Goal: Task Accomplishment & Management: Manage account settings

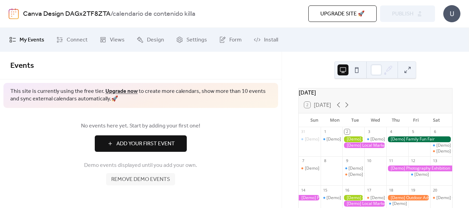
click at [358, 71] on button at bounding box center [356, 69] width 11 height 11
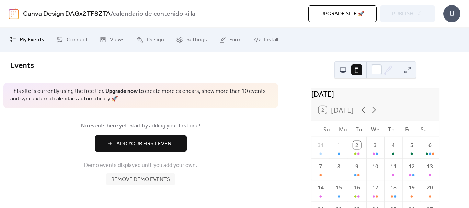
click at [344, 69] on button at bounding box center [342, 69] width 11 height 11
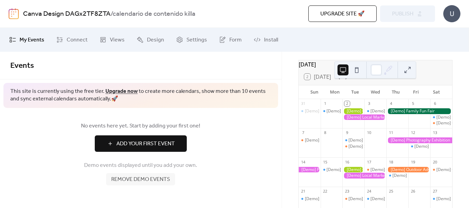
scroll to position [30, 0]
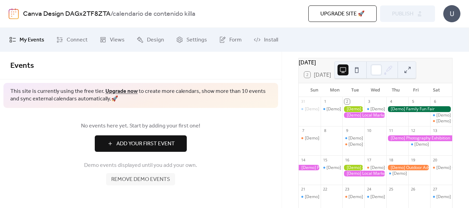
click at [335, 123] on div "[Demo] Fitness Bootcamp" at bounding box center [331, 114] width 22 height 17
click at [336, 112] on div "[Demo] Fitness Bootcamp" at bounding box center [350, 109] width 49 height 6
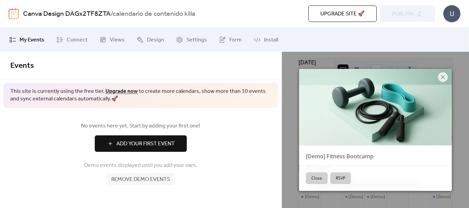
click at [468, 126] on div "[Demo] Fitness Bootcamp ​ [DATE] ​ 9:30am - 10:00am ​ [PERSON_NAME][GEOGRAPHIC_…" at bounding box center [375, 130] width 187 height 156
click at [444, 79] on icon at bounding box center [442, 77] width 4 height 4
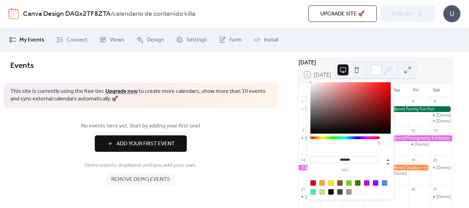
click at [387, 65] on icon at bounding box center [388, 70] width 10 height 10
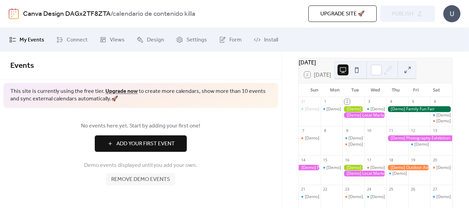
click at [266, 110] on div "No events here yet. Start by adding your first one! Add Your First Event Demo e…" at bounding box center [140, 153] width 281 height 91
click at [336, 110] on div "[Demo] Fitness Bootcamp" at bounding box center [350, 109] width 49 height 6
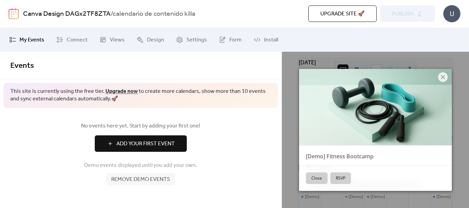
click at [336, 110] on div at bounding box center [375, 107] width 153 height 76
click at [314, 178] on button "Close" at bounding box center [317, 179] width 22 height 12
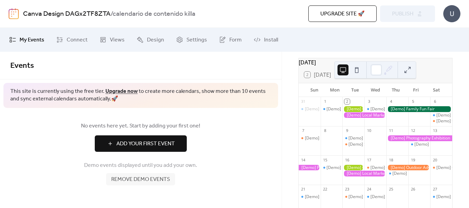
drag, startPoint x: 341, startPoint y: 115, endPoint x: 199, endPoint y: 123, distance: 142.6
click at [199, 123] on span "No events here yet. Start by adding your first one!" at bounding box center [140, 126] width 261 height 8
click at [169, 142] on span "Add Your First Event" at bounding box center [145, 144] width 58 height 8
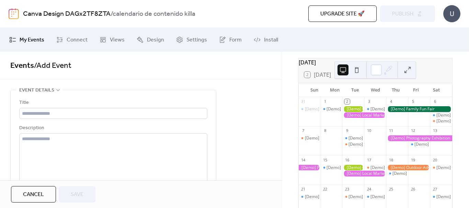
click at [337, 121] on div "[Demo] Fitness Bootcamp" at bounding box center [331, 114] width 22 height 17
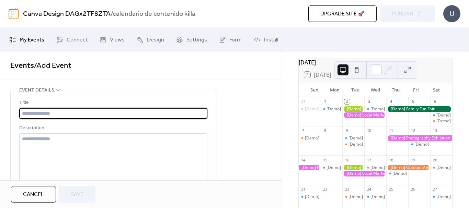
click at [87, 113] on input "text" at bounding box center [113, 113] width 188 height 11
type input "**********"
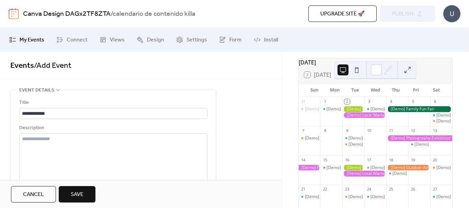
click at [73, 193] on span "Save" at bounding box center [77, 195] width 13 height 8
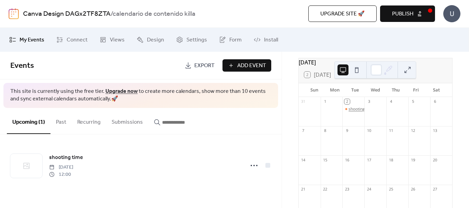
click at [356, 112] on div "shooting time" at bounding box center [361, 109] width 26 height 6
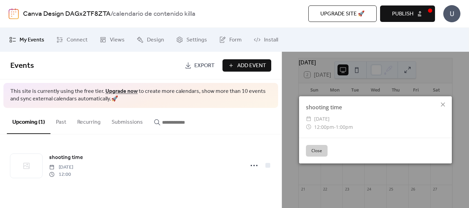
click at [356, 112] on div "shooting time ​ [DATE] ​ 12:00pm - 1:00pm" at bounding box center [375, 117] width 153 height 42
click at [317, 153] on button "Close" at bounding box center [317, 151] width 22 height 12
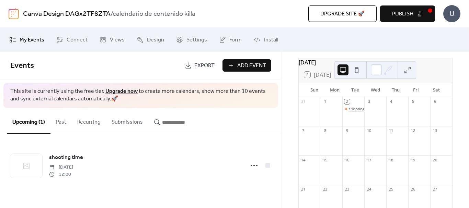
click at [355, 111] on div "shooting time" at bounding box center [361, 109] width 26 height 6
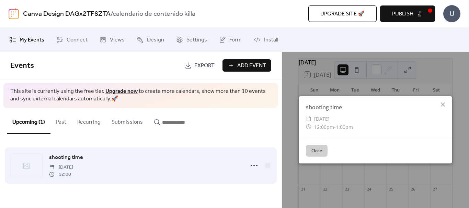
click at [73, 166] on span "[DATE]" at bounding box center [61, 167] width 24 height 7
click at [254, 163] on icon at bounding box center [253, 165] width 11 height 11
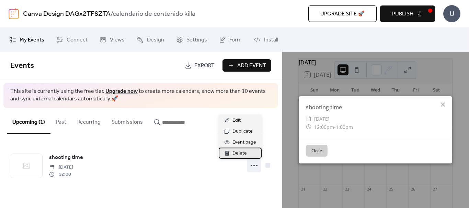
click at [247, 153] on div "Delete" at bounding box center [239, 153] width 43 height 11
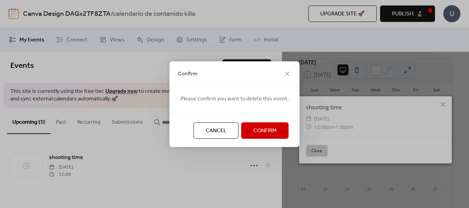
click at [261, 129] on span "Confirm" at bounding box center [264, 131] width 23 height 8
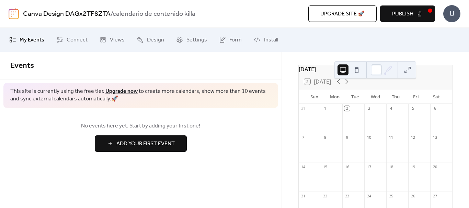
scroll to position [23, 0]
click at [413, 158] on div at bounding box center [419, 151] width 22 height 17
